Goal: Contribute content

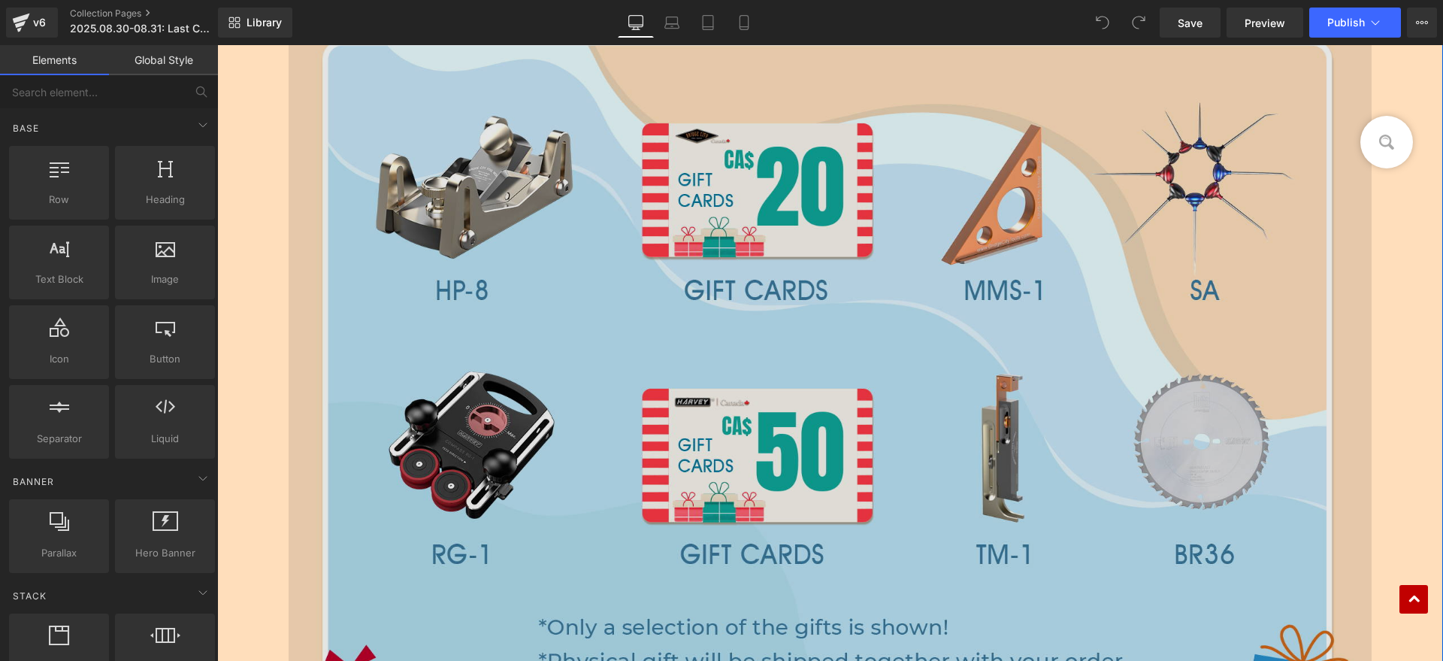
scroll to position [2160, 0]
click at [825, 413] on img at bounding box center [830, 355] width 1083 height 930
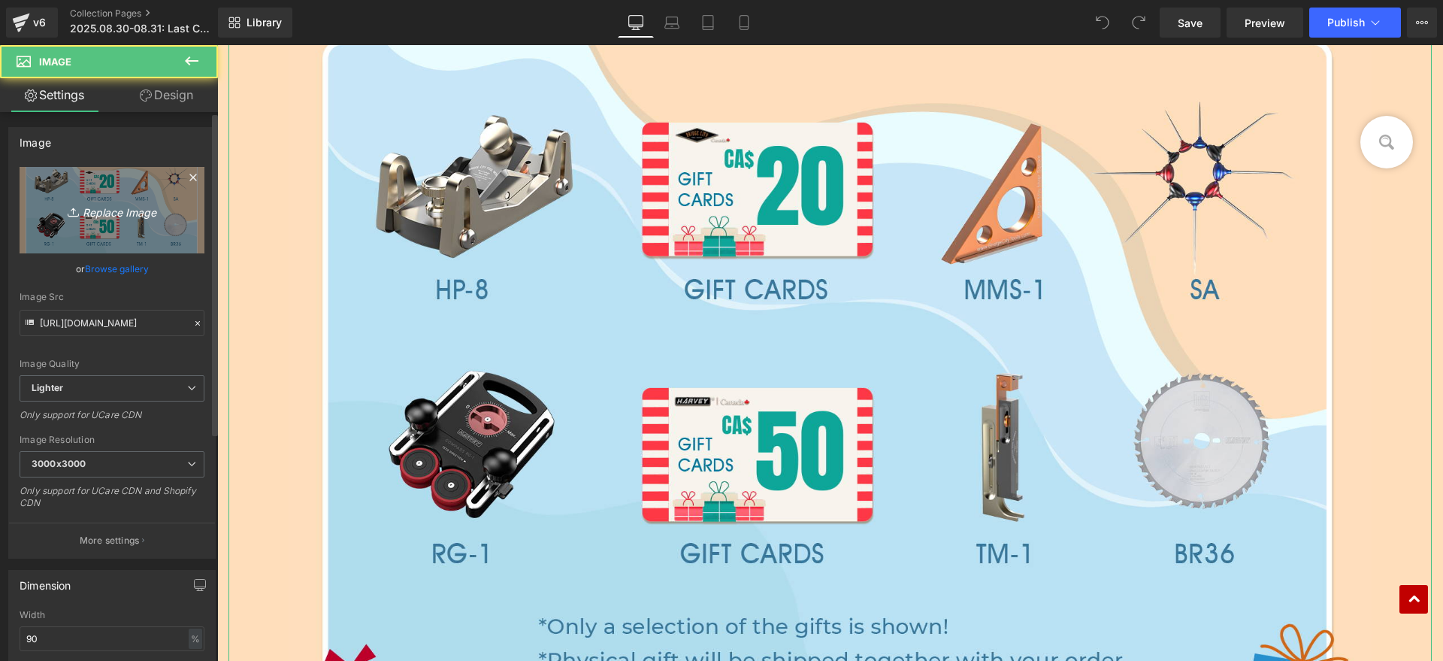
click at [147, 204] on icon "Replace Image" at bounding box center [112, 210] width 120 height 19
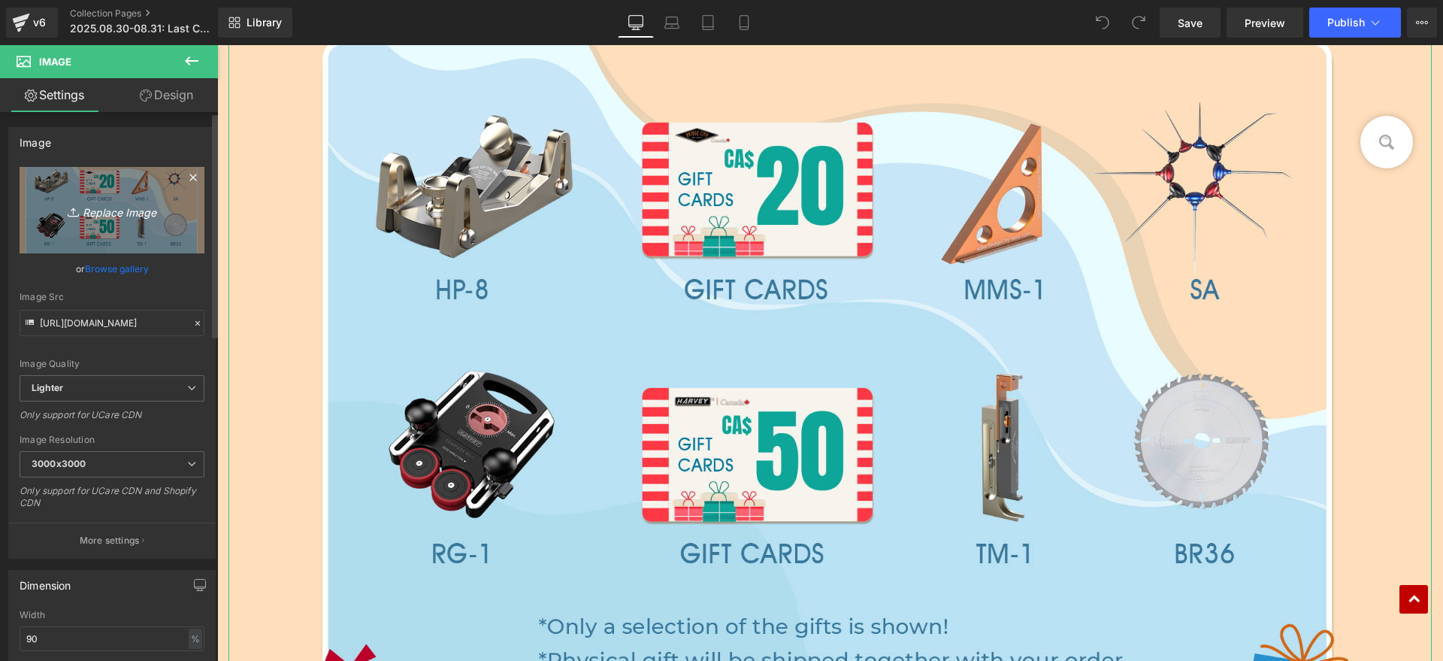
type input "C:\fakepath\8.30 hv.png"
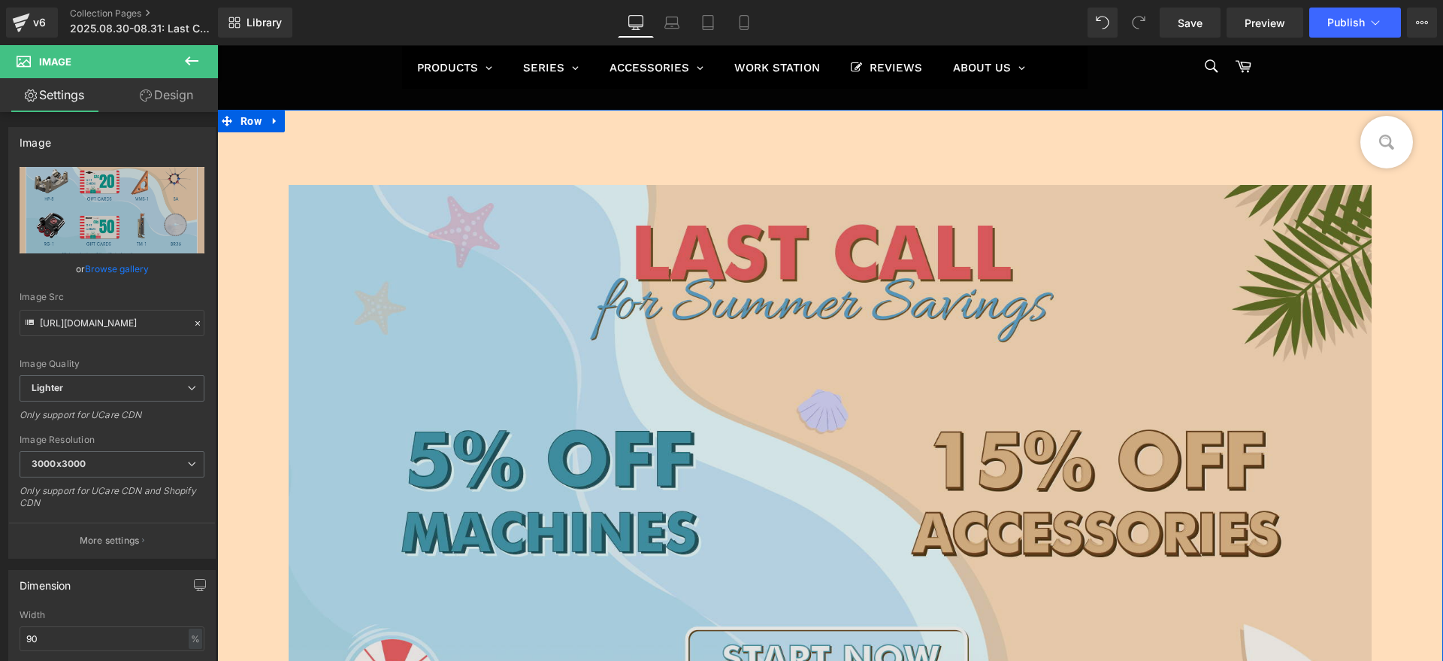
scroll to position [0, 0]
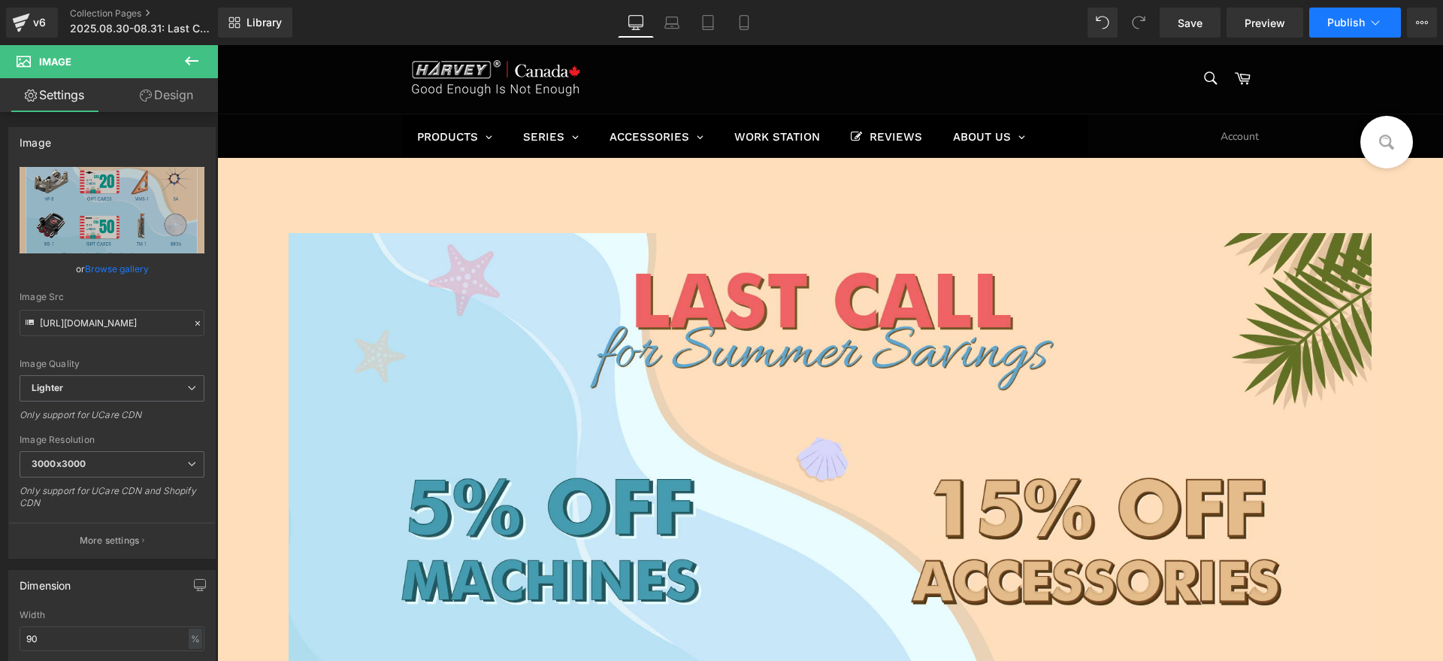
click at [1341, 21] on span "Publish" at bounding box center [1346, 23] width 38 height 12
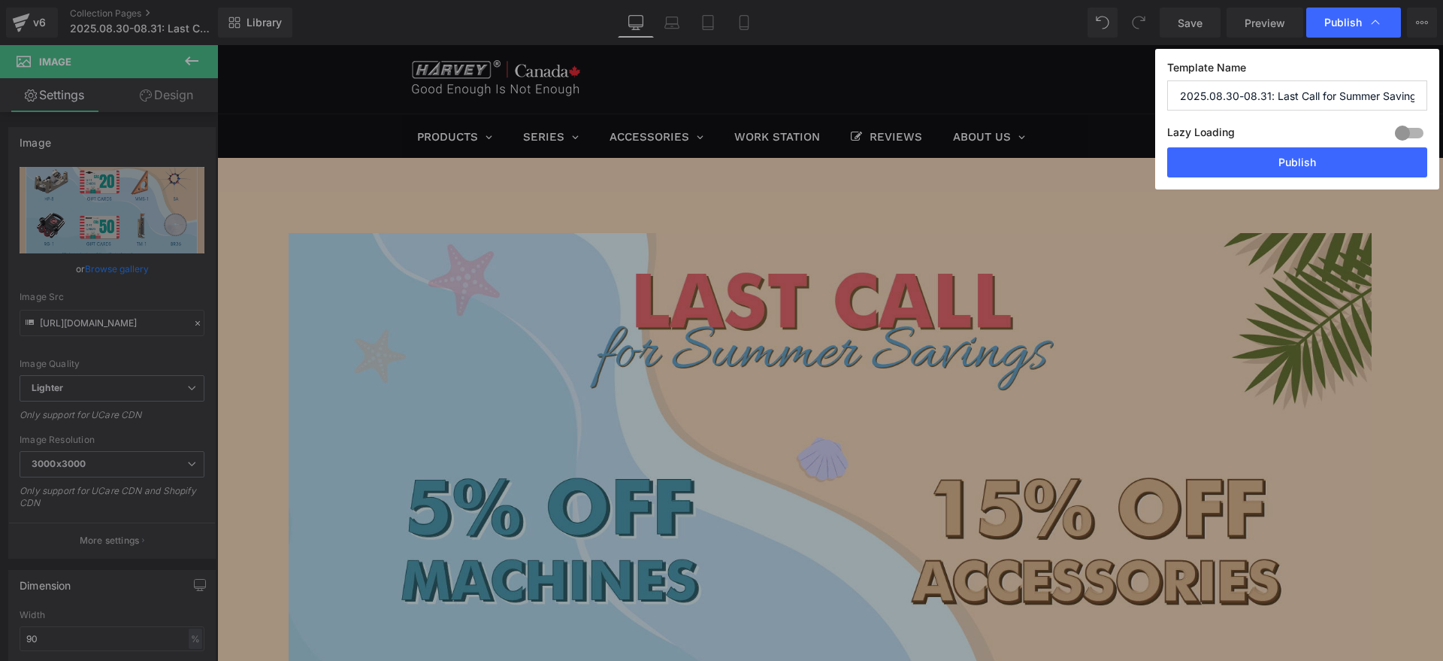
click at [1259, 184] on div "Template Name 2025.08.30-08.31: Last Call for Summer Savings Lazy Loading Build…" at bounding box center [1297, 119] width 284 height 141
click at [1258, 174] on button "Publish" at bounding box center [1297, 162] width 260 height 30
